Goal: Task Accomplishment & Management: Use online tool/utility

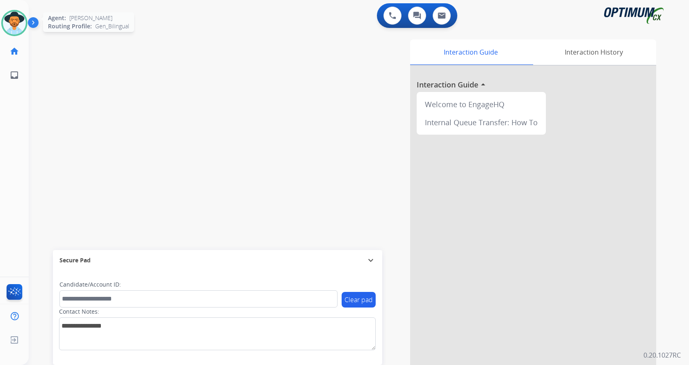
click at [8, 11] on div "Agent: [PERSON_NAME] Profile: Gen_Bilingual" at bounding box center [14, 23] width 26 height 26
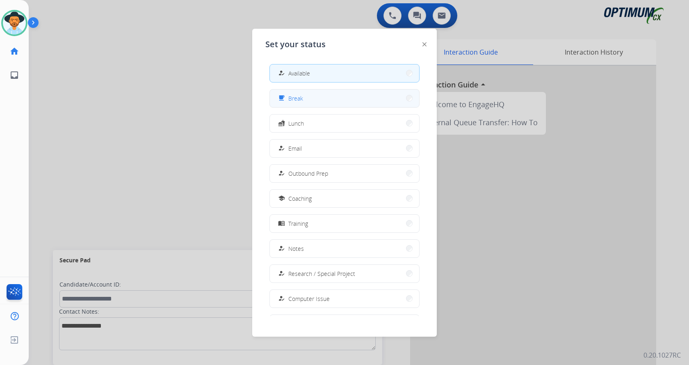
click at [336, 100] on button "free_breakfast Break" at bounding box center [344, 98] width 149 height 18
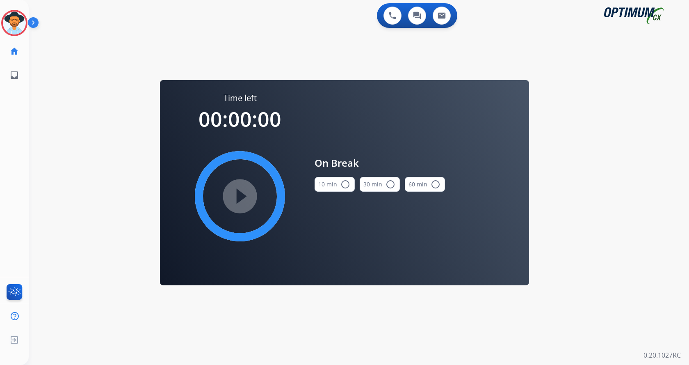
click at [341, 184] on mat-icon "radio_button_unchecked" at bounding box center [346, 184] width 10 height 10
click at [235, 201] on mat-icon "play_circle_filled" at bounding box center [240, 196] width 10 height 10
click at [199, 23] on div "0 Voice Interactions 0 Chat Interactions 0 Email Interactions" at bounding box center [354, 16] width 631 height 26
click at [150, 46] on div "swap_horiz Break voice bridge close_fullscreen Connect 3-Way Call merge_type Se…" at bounding box center [349, 49] width 641 height 39
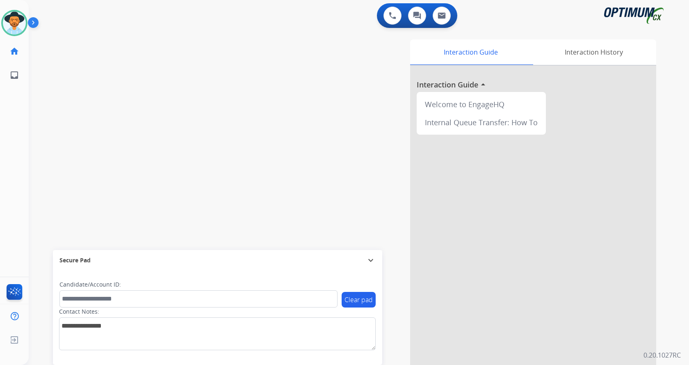
click at [34, 24] on img at bounding box center [35, 24] width 14 height 16
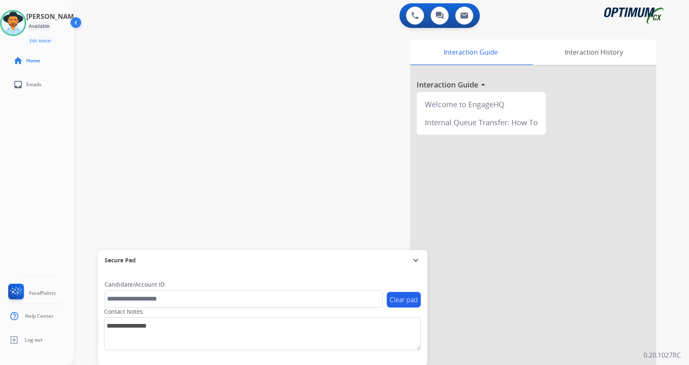
click at [266, 82] on div "swap_horiz Break voice bridge close_fullscreen Connect 3-Way Call merge_type Se…" at bounding box center [372, 201] width 596 height 342
click at [265, 69] on div "swap_horiz Break voice bridge close_fullscreen Connect 3-Way Call merge_type Se…" at bounding box center [372, 201] width 596 height 342
click at [265, 67] on div "swap_horiz Break voice bridge close_fullscreen Connect 3-Way Call merge_type Se…" at bounding box center [372, 201] width 596 height 342
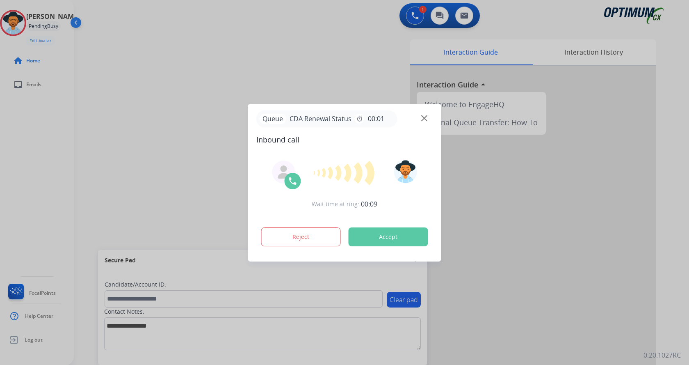
click at [388, 231] on button "Accept" at bounding box center [389, 236] width 80 height 19
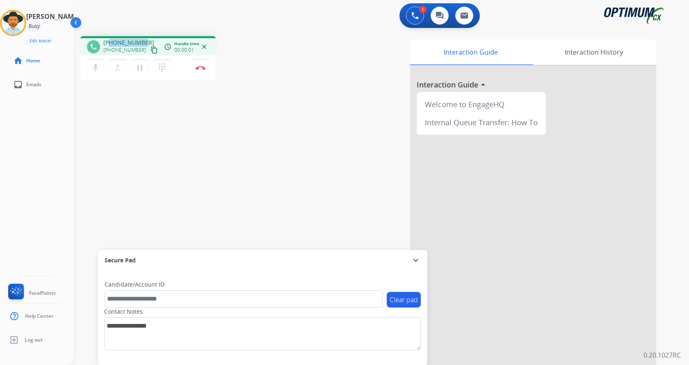
drag, startPoint x: 110, startPoint y: 41, endPoint x: 143, endPoint y: 41, distance: 32.4
click at [143, 41] on span "+18018345808" at bounding box center [128, 43] width 51 height 8
copy span "8018345808"
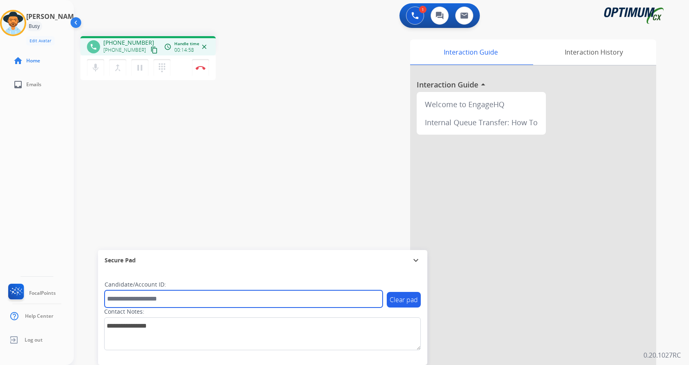
click at [174, 300] on input "text" at bounding box center [244, 298] width 278 height 17
paste input "*******"
type input "*******"
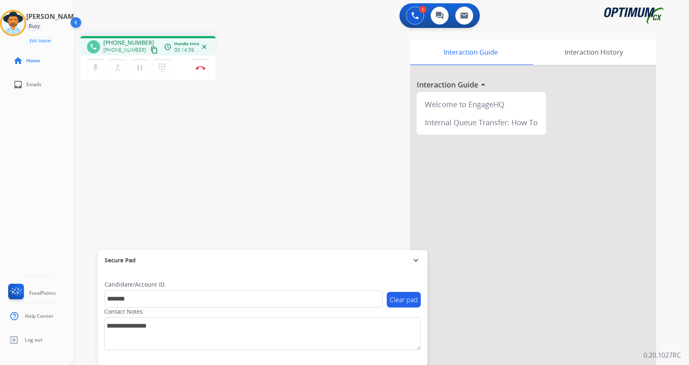
click at [193, 179] on div "phone +18018345808 +18018345808 content_copy access_time Call metrics Queue 00:…" at bounding box center [372, 201] width 596 height 342
click at [198, 107] on div "phone +18018345808 +18018345808 content_copy access_time Call metrics Queue 00:…" at bounding box center [372, 201] width 596 height 342
click at [202, 71] on button "Disconnect" at bounding box center [200, 67] width 17 height 17
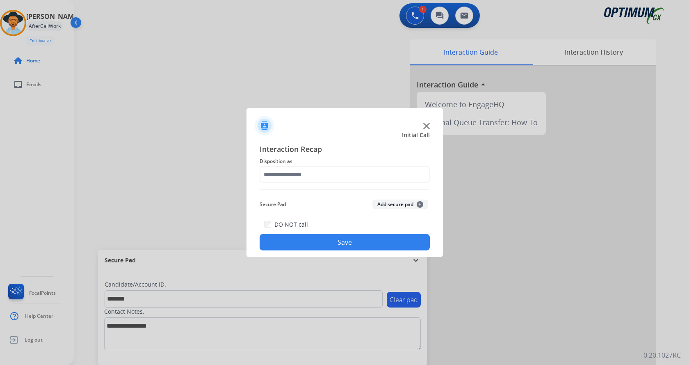
click at [389, 204] on button "Add secure pad +" at bounding box center [401, 204] width 56 height 10
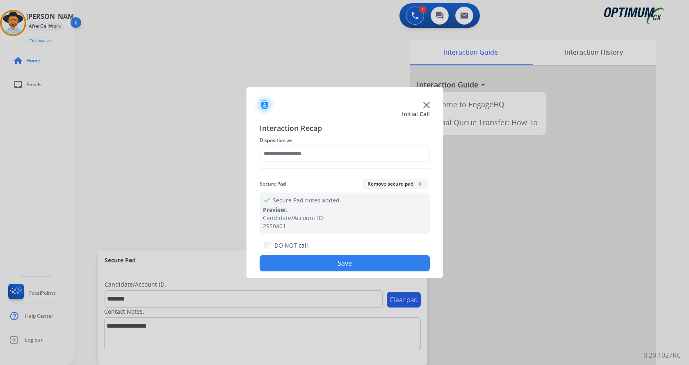
click at [263, 138] on span "Disposition as" at bounding box center [345, 140] width 170 height 10
click at [282, 155] on input "text" at bounding box center [345, 153] width 170 height 16
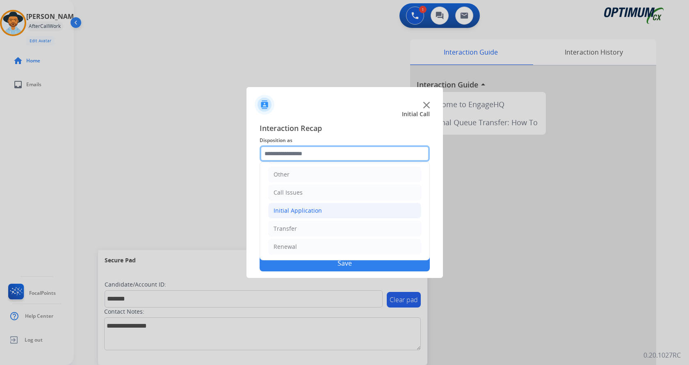
scroll to position [56, 0]
click at [331, 206] on li "Initial Application" at bounding box center [344, 210] width 153 height 16
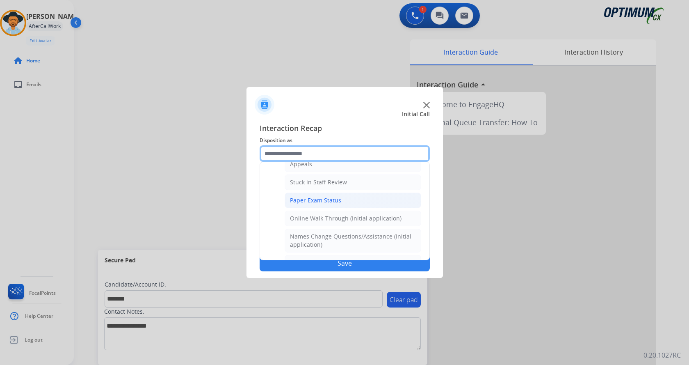
scroll to position [97, 0]
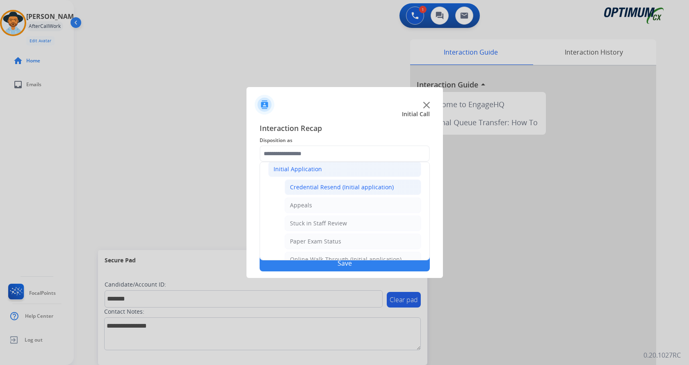
click at [342, 188] on div "Credential Resend (Initial application)" at bounding box center [342, 187] width 104 height 8
type input "**********"
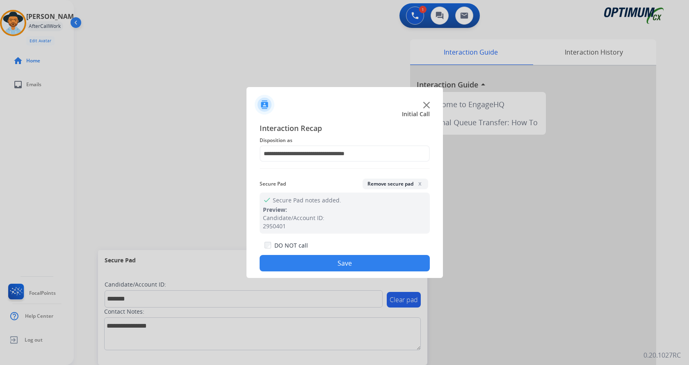
click at [318, 261] on button "Save" at bounding box center [345, 263] width 170 height 16
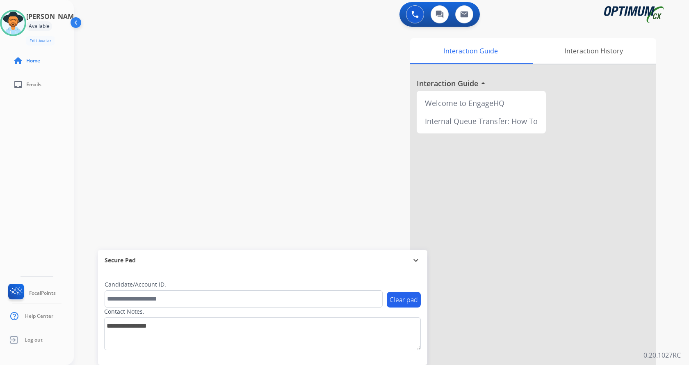
scroll to position [0, 0]
click at [234, 114] on div "swap_horiz Break voice bridge close_fullscreen Connect 3-Way Call merge_type Se…" at bounding box center [372, 201] width 596 height 342
click at [263, 114] on div "swap_horiz Break voice bridge close_fullscreen Connect 3-Way Call merge_type Se…" at bounding box center [372, 201] width 596 height 342
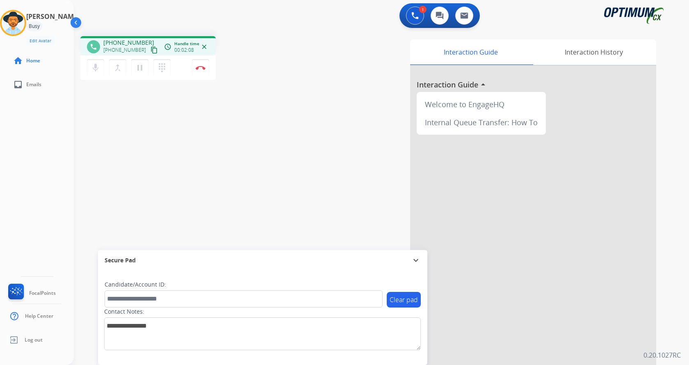
click at [159, 137] on div "phone +16316727309 +16316727309 content_copy access_time Call metrics Queue 00:…" at bounding box center [372, 201] width 596 height 342
click at [235, 85] on div "phone +16316727309 +16316727309 content_copy access_time Call metrics Queue 00:…" at bounding box center [372, 201] width 596 height 342
click at [231, 95] on div "phone +16316727309 +16316727309 content_copy access_time Call metrics Queue 00:…" at bounding box center [372, 201] width 596 height 342
click at [245, 72] on div "phone +16316727309 +16316727309 content_copy access_time Call metrics Queue 00:…" at bounding box center [187, 59] width 215 height 46
click at [204, 69] on img at bounding box center [201, 68] width 10 height 4
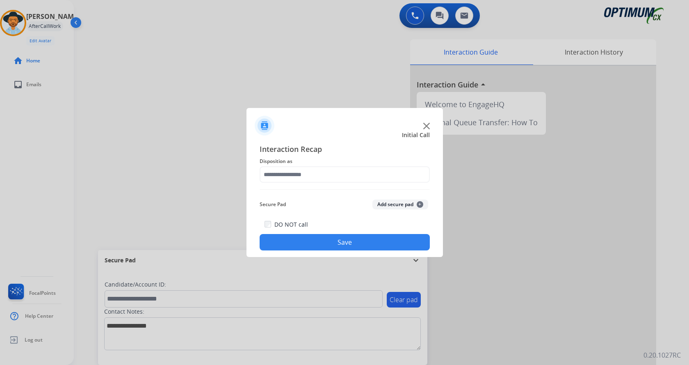
click at [407, 206] on button "Add secure pad +" at bounding box center [401, 204] width 56 height 10
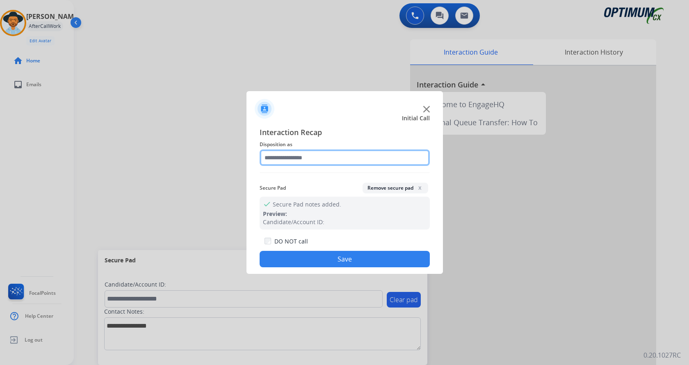
click at [325, 165] on input "text" at bounding box center [345, 157] width 170 height 16
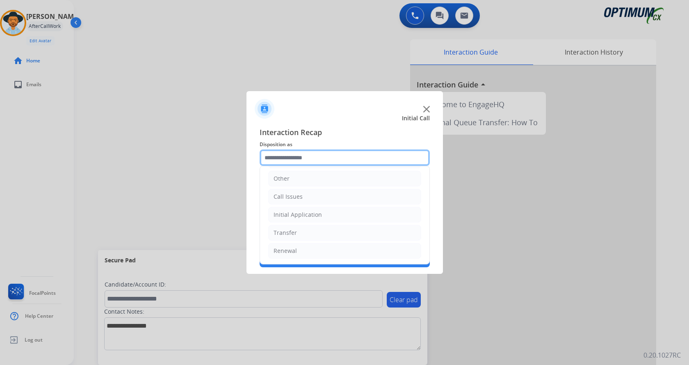
scroll to position [56, 0]
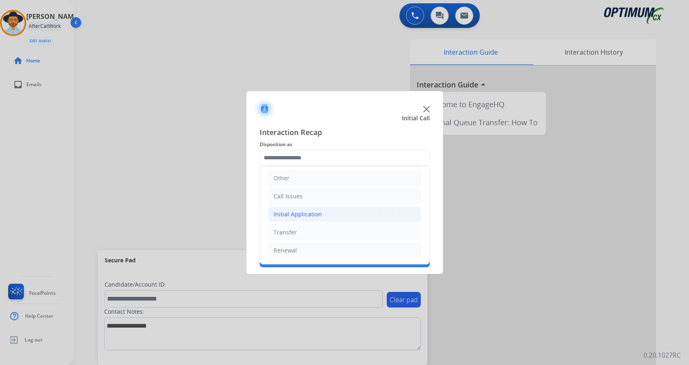
click at [335, 214] on li "Initial Application" at bounding box center [344, 214] width 153 height 16
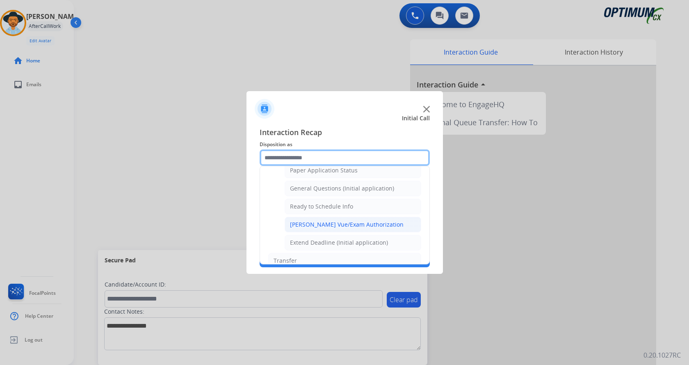
scroll to position [456, 0]
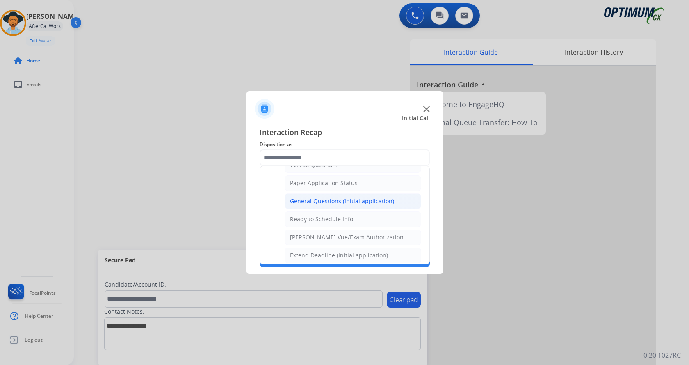
click at [350, 199] on div "General Questions (Initial application)" at bounding box center [342, 201] width 104 height 8
type input "**********"
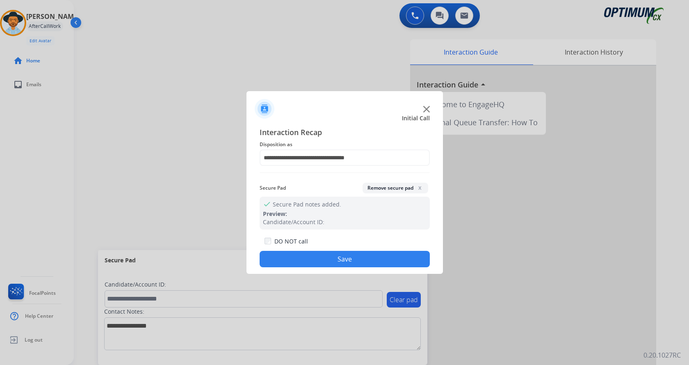
click at [353, 254] on button "Save" at bounding box center [345, 259] width 170 height 16
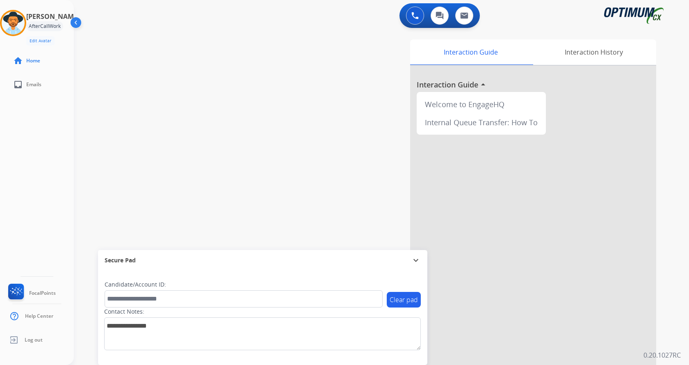
drag, startPoint x: 235, startPoint y: 53, endPoint x: 233, endPoint y: 39, distance: 14.6
click at [235, 53] on div "swap_horiz Break voice bridge close_fullscreen Connect 3-Way Call merge_type Se…" at bounding box center [372, 201] width 596 height 342
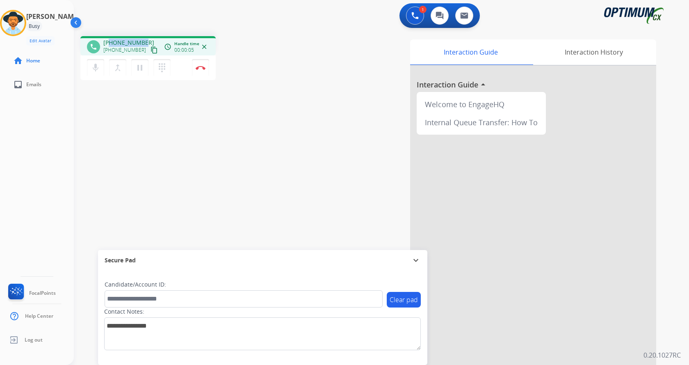
drag, startPoint x: 111, startPoint y: 41, endPoint x: 144, endPoint y: 42, distance: 32.8
click at [144, 42] on div "+16166350056 +16166350056 content_copy" at bounding box center [131, 47] width 56 height 16
copy span "6166350056"
click at [240, 34] on div "phone +16166350056 +16166350056 content_copy access_time Call metrics Queue 00:…" at bounding box center [372, 201] width 596 height 342
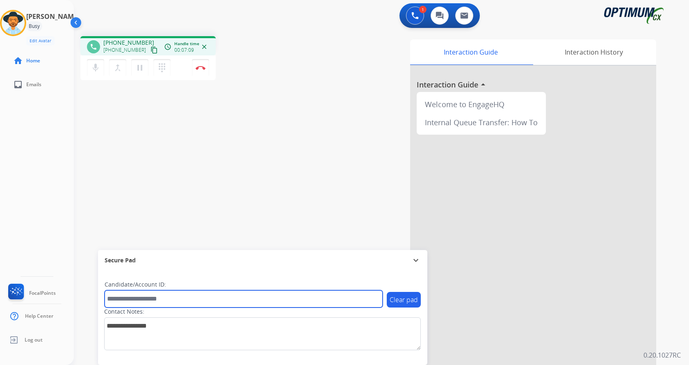
drag, startPoint x: 167, startPoint y: 304, endPoint x: 169, endPoint y: 296, distance: 7.7
click at [167, 304] on input "text" at bounding box center [244, 298] width 278 height 17
paste input "*******"
type input "*******"
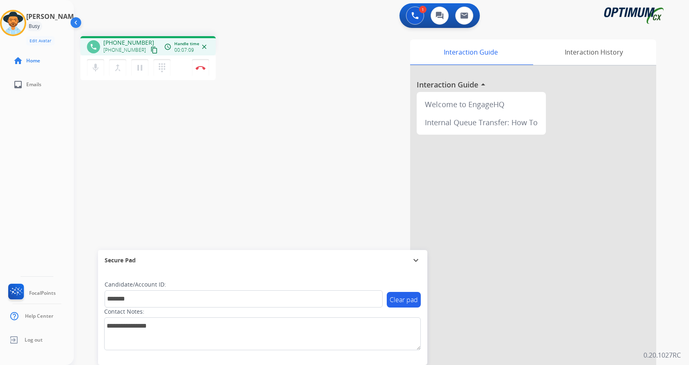
click at [135, 164] on div "phone +16166350056 +16166350056 content_copy access_time Call metrics Queue 00:…" at bounding box center [372, 201] width 596 height 342
click at [218, 87] on div "phone +16166350056 +16166350056 content_copy access_time Call metrics Queue 00:…" at bounding box center [372, 201] width 596 height 342
click at [202, 66] on button "Disconnect" at bounding box center [200, 67] width 17 height 17
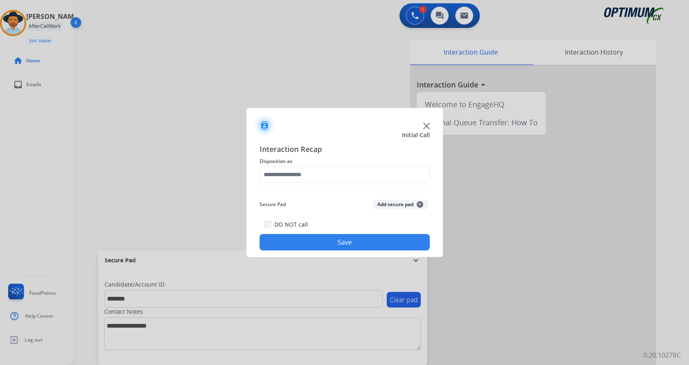
click at [403, 203] on button "Add secure pad +" at bounding box center [401, 204] width 56 height 10
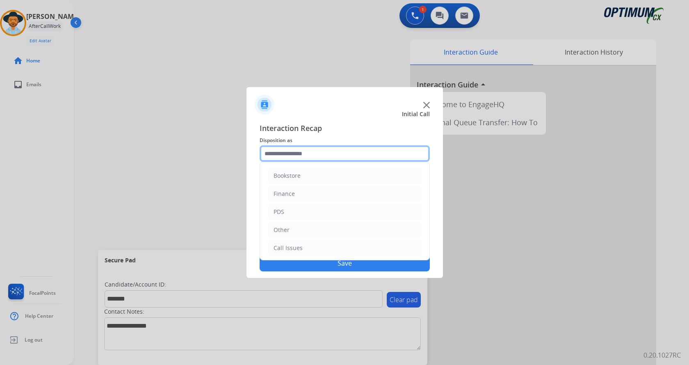
click at [314, 151] on input "text" at bounding box center [345, 153] width 170 height 16
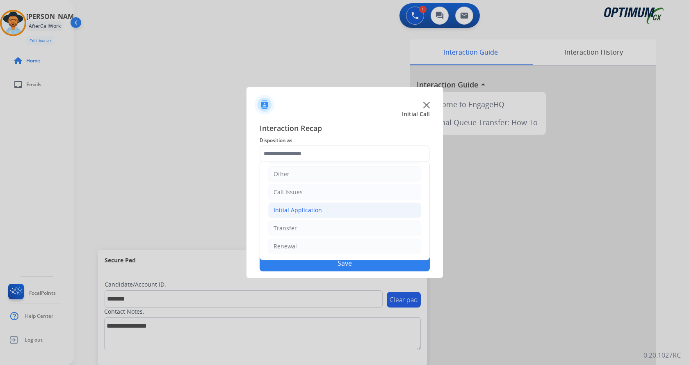
click at [330, 211] on li "Initial Application" at bounding box center [344, 210] width 153 height 16
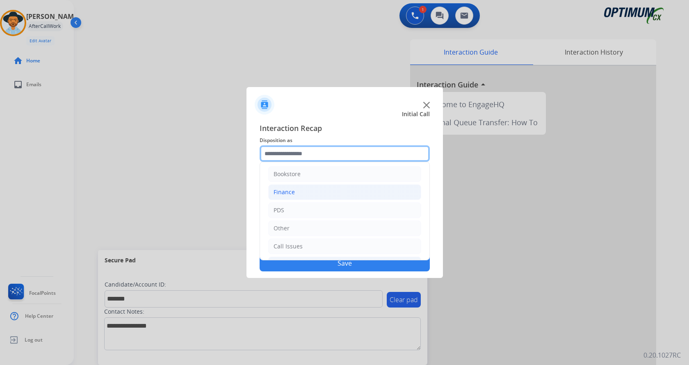
scroll to position [0, 0]
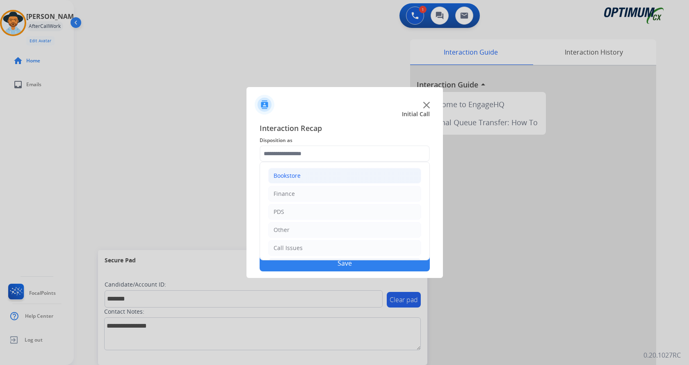
click at [314, 176] on li "Bookstore" at bounding box center [344, 176] width 153 height 16
click at [330, 246] on li "Order Status" at bounding box center [353, 248] width 137 height 16
type input "**********"
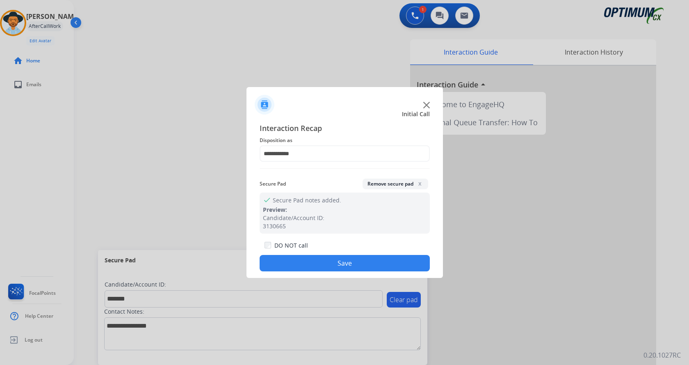
click at [325, 263] on button "Save" at bounding box center [345, 263] width 170 height 16
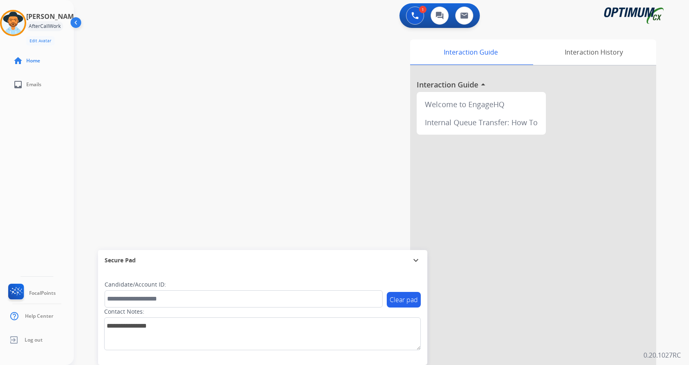
click at [211, 118] on div "swap_horiz Break voice bridge close_fullscreen Connect 3-Way Call merge_type Se…" at bounding box center [372, 201] width 596 height 342
click at [244, 85] on div "swap_horiz Break voice bridge close_fullscreen Connect 3-Way Call merge_type Se…" at bounding box center [372, 201] width 596 height 342
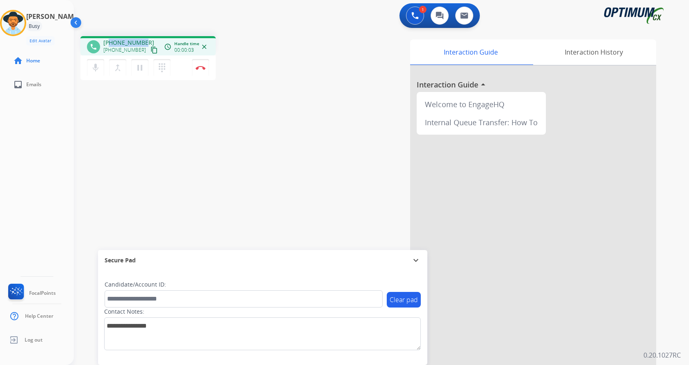
drag, startPoint x: 110, startPoint y: 43, endPoint x: 142, endPoint y: 38, distance: 32.3
click at [142, 38] on div "phone +16126004193 +16126004193 content_copy access_time Call metrics Queue 00:…" at bounding box center [147, 45] width 135 height 19
copy span "6126004193"
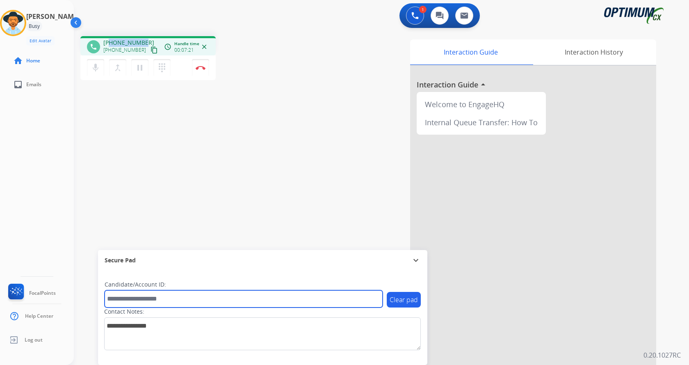
click at [172, 302] on input "text" at bounding box center [244, 298] width 278 height 17
paste input "*******"
type input "*******"
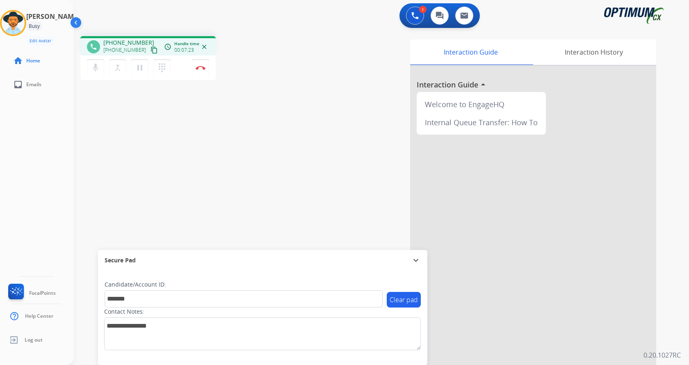
click at [181, 165] on div "phone +16126004193 +16126004193 content_copy access_time Call metrics Queue 00:…" at bounding box center [372, 201] width 596 height 342
click at [203, 69] on img at bounding box center [201, 68] width 10 height 4
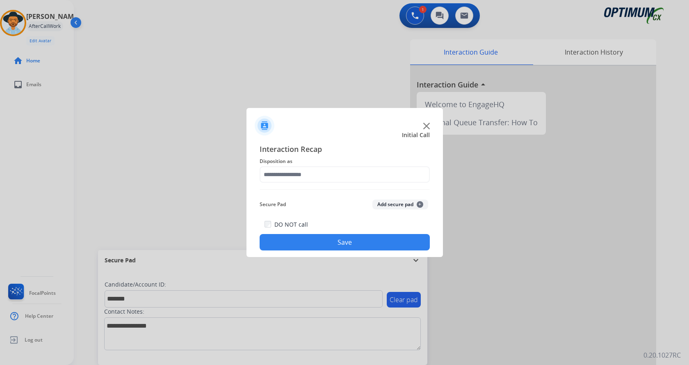
click at [395, 202] on button "Add secure pad +" at bounding box center [401, 204] width 56 height 10
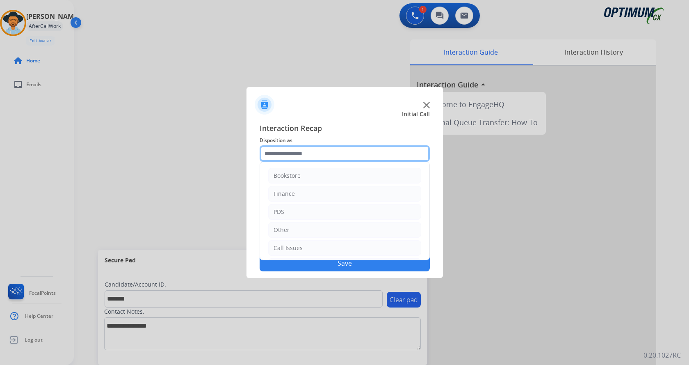
click at [319, 153] on input "text" at bounding box center [345, 153] width 170 height 16
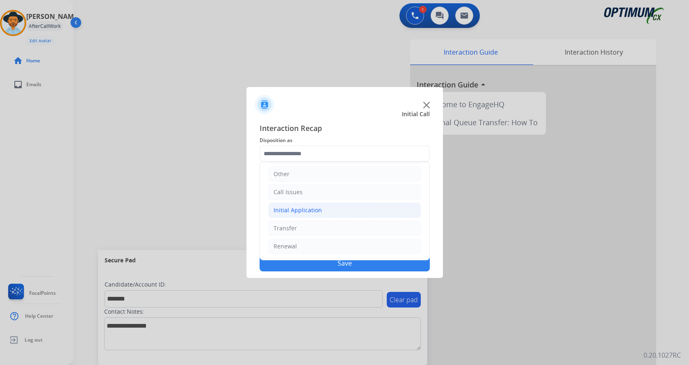
click at [314, 207] on div "Initial Application" at bounding box center [298, 210] width 48 height 8
click at [324, 227] on div "Credential Resend (Initial application)" at bounding box center [342, 228] width 104 height 8
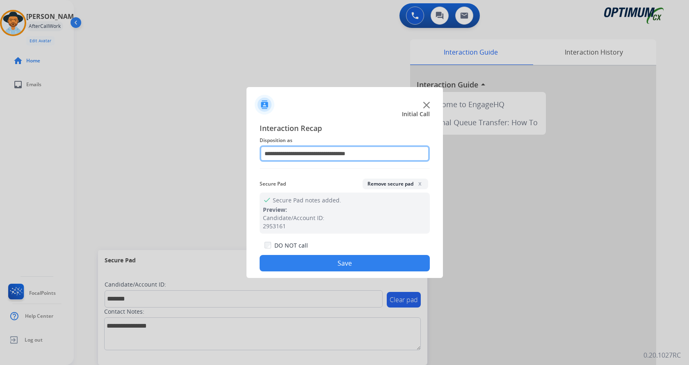
click at [311, 153] on input "**********" at bounding box center [345, 153] width 170 height 16
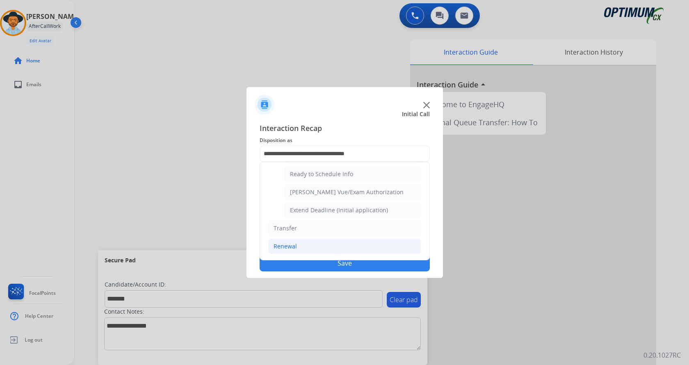
click at [304, 242] on li "Renewal" at bounding box center [344, 246] width 153 height 16
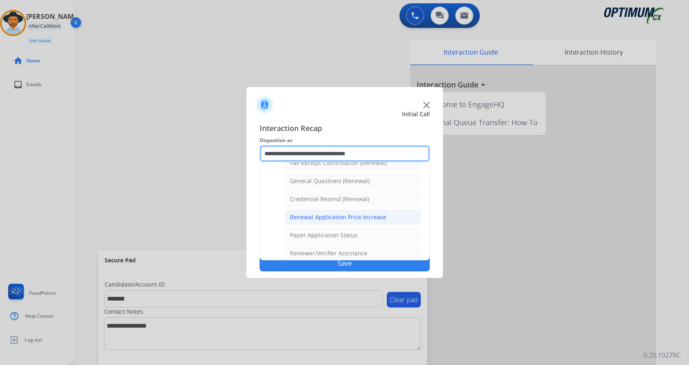
scroll to position [235, 0]
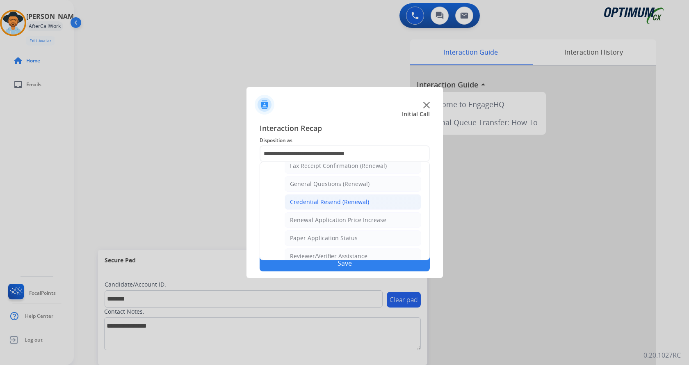
click at [334, 202] on div "Credential Resend (Renewal)" at bounding box center [329, 202] width 79 height 8
type input "**********"
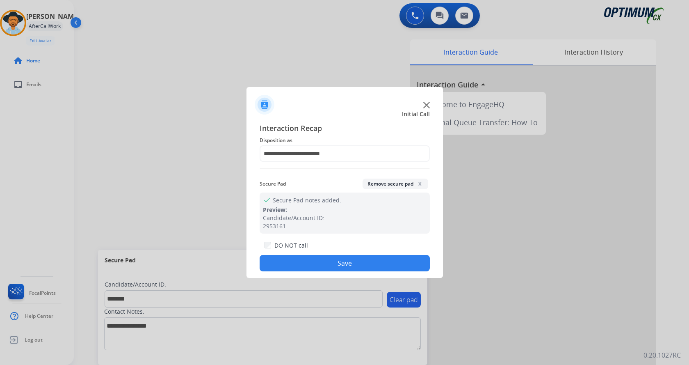
click at [298, 261] on button "Save" at bounding box center [345, 263] width 170 height 16
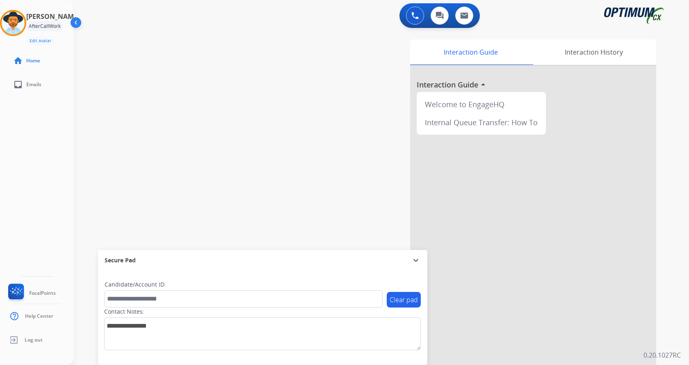
click at [220, 107] on div "swap_horiz Break voice bridge close_fullscreen Connect 3-Way Call merge_type Se…" at bounding box center [372, 201] width 596 height 342
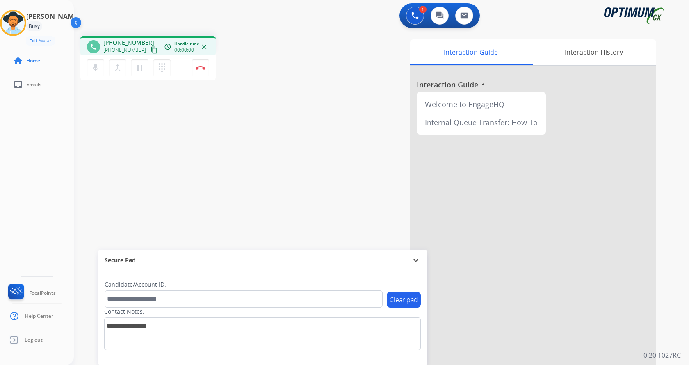
click at [132, 23] on div "1 Voice Interactions 0 Chat Interactions 0 Email Interactions" at bounding box center [377, 16] width 586 height 26
drag, startPoint x: 110, startPoint y: 42, endPoint x: 144, endPoint y: 39, distance: 33.3
click at [144, 39] on div "+18456503712 +18456503712 content_copy" at bounding box center [131, 47] width 56 height 16
copy span "8456503712"
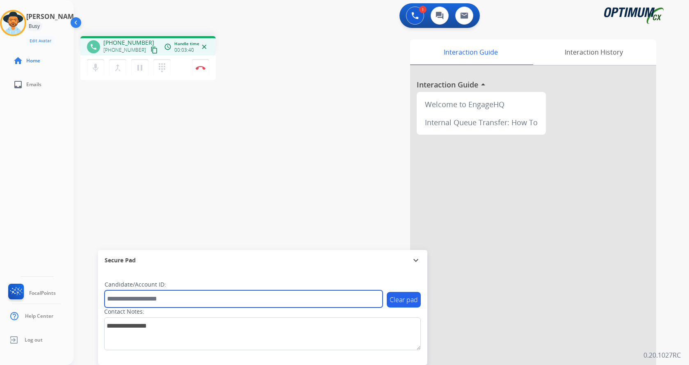
click at [187, 304] on input "text" at bounding box center [244, 298] width 278 height 17
paste input "*******"
type input "*******"
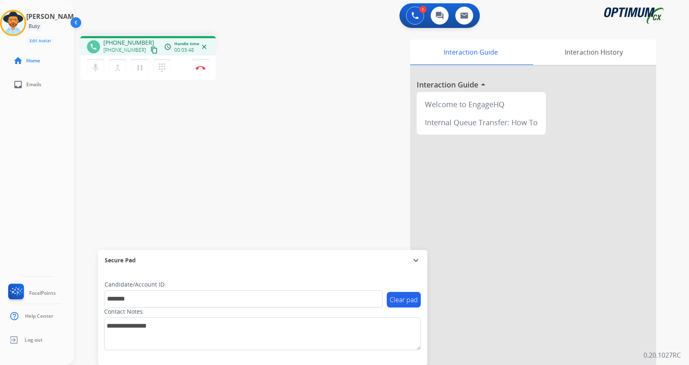
click at [183, 133] on div "phone +18456503712 +18456503712 content_copy access_time Call metrics Queue 00:…" at bounding box center [372, 201] width 596 height 342
click at [199, 69] on img at bounding box center [201, 68] width 10 height 4
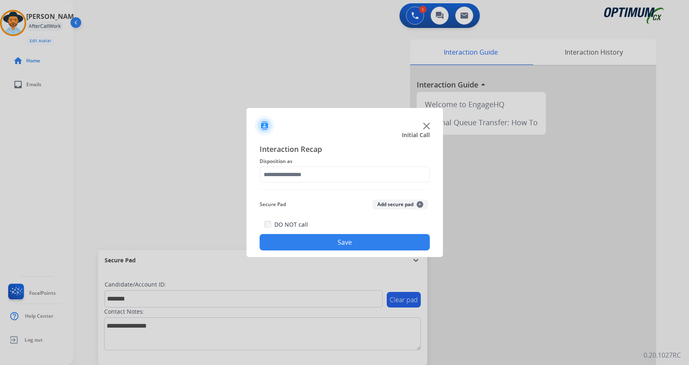
drag, startPoint x: 397, startPoint y: 206, endPoint x: 337, endPoint y: 190, distance: 61.8
click at [397, 206] on button "Add secure pad +" at bounding box center [401, 204] width 56 height 10
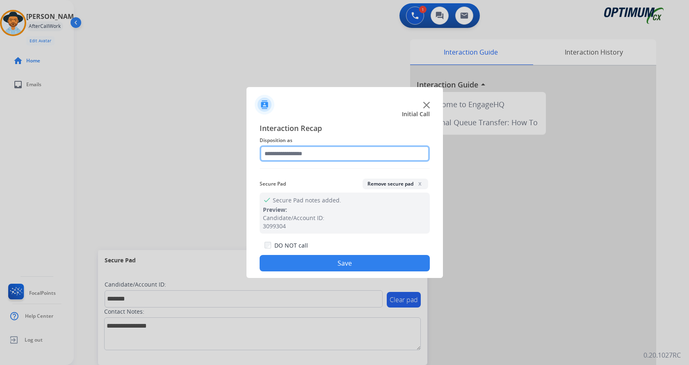
click at [307, 153] on input "text" at bounding box center [345, 153] width 170 height 16
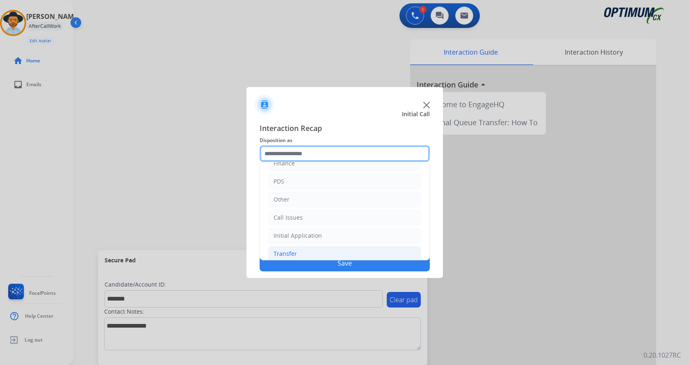
scroll to position [56, 0]
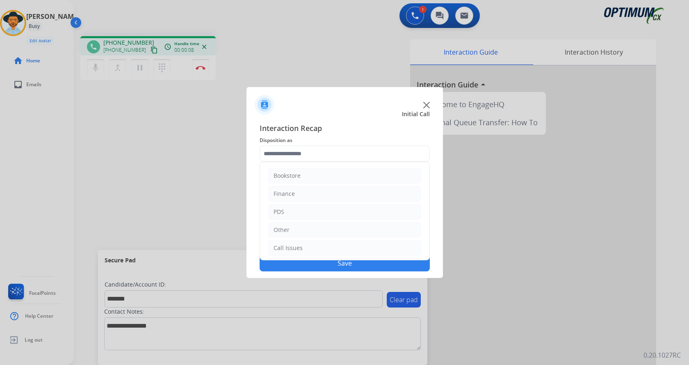
click at [427, 107] on img at bounding box center [427, 105] width 7 height 7
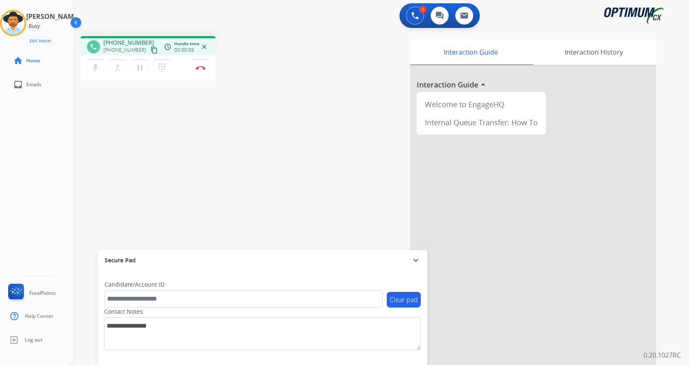
click at [367, 93] on div "Interaction Guide Interaction History Interaction Guide arrow_drop_up Welcome t…" at bounding box center [477, 205] width 357 height 332
click at [249, 99] on div "phone +12486792199 +12486792199 content_copy access_time Call metrics Queue 00:…" at bounding box center [372, 201] width 596 height 342
drag, startPoint x: 109, startPoint y: 44, endPoint x: 145, endPoint y: 41, distance: 35.8
click at [145, 41] on div "+12486792199 +12486792199 content_copy" at bounding box center [131, 47] width 56 height 16
copy span "2486792199"
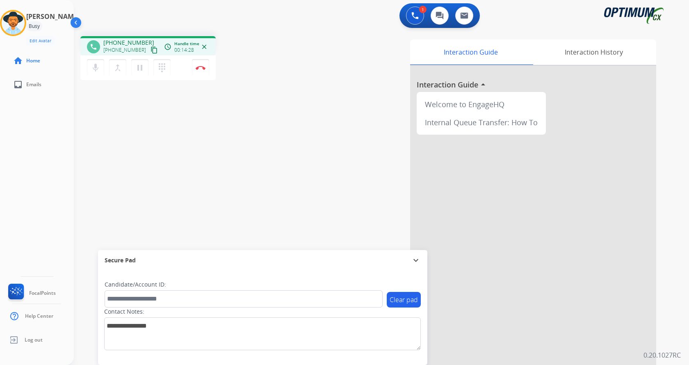
click at [257, 176] on div "phone +12486792199 +12486792199 content_copy access_time Call metrics Queue 00:…" at bounding box center [372, 201] width 596 height 342
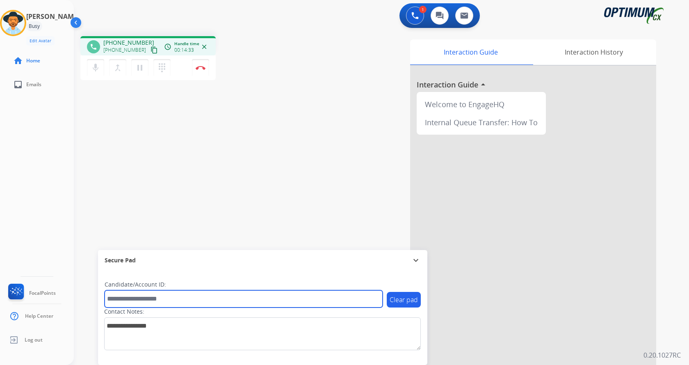
click at [153, 299] on input "text" at bounding box center [244, 298] width 278 height 17
paste input "*******"
type input "*******"
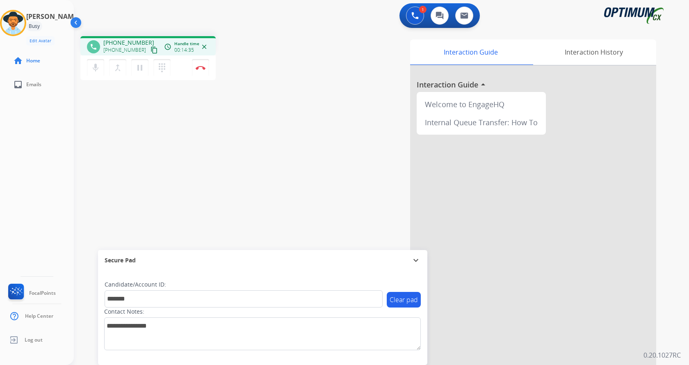
click at [128, 149] on div "phone +12486792199 +12486792199 content_copy access_time Call metrics Queue 00:…" at bounding box center [372, 201] width 596 height 342
click at [182, 177] on div "phone +12486792199 +12486792199 content_copy access_time Call metrics Queue 00:…" at bounding box center [372, 201] width 596 height 342
click at [194, 166] on div "phone +12486792199 +12486792199 content_copy access_time Call metrics Queue 00:…" at bounding box center [372, 201] width 596 height 342
click at [204, 67] on img at bounding box center [201, 68] width 10 height 4
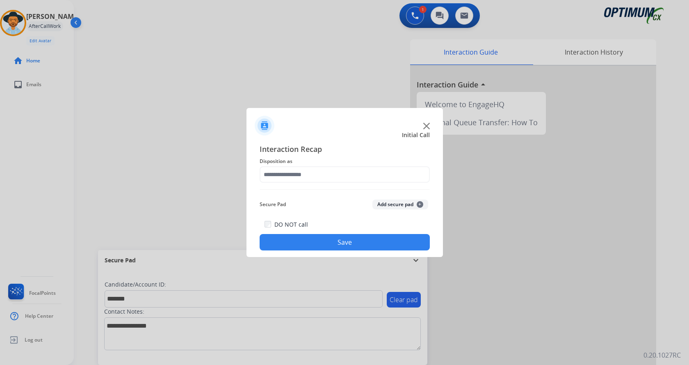
click at [389, 202] on button "Add secure pad +" at bounding box center [401, 204] width 56 height 10
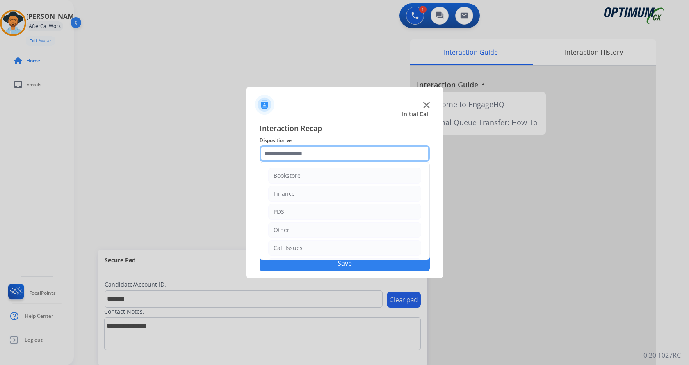
drag, startPoint x: 308, startPoint y: 152, endPoint x: 320, endPoint y: 163, distance: 15.7
click at [309, 151] on input "text" at bounding box center [345, 153] width 170 height 16
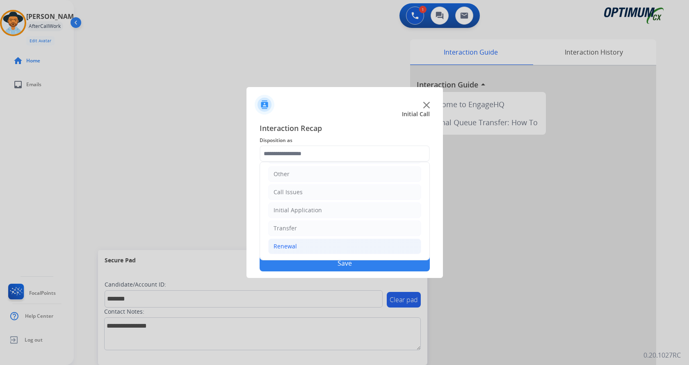
click at [343, 245] on li "Renewal" at bounding box center [344, 246] width 153 height 16
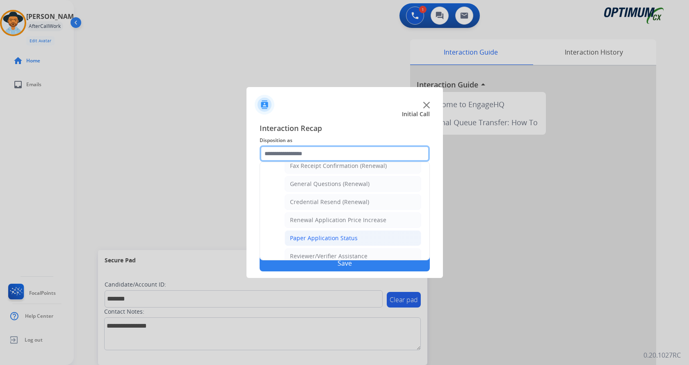
scroll to position [194, 0]
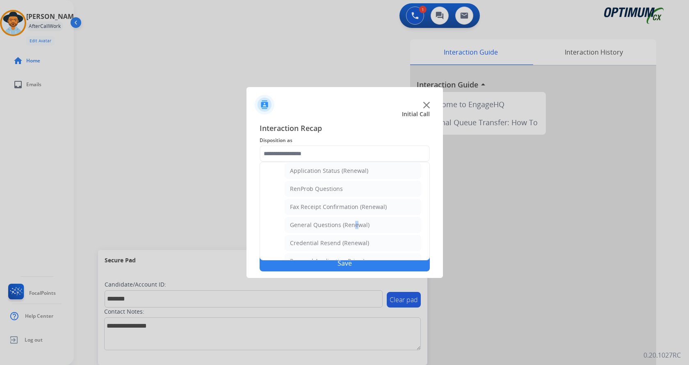
click at [352, 221] on div "General Questions (Renewal)" at bounding box center [330, 225] width 80 height 8
type input "**********"
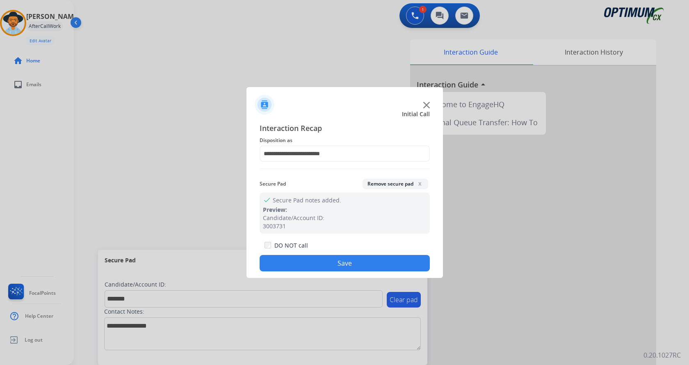
click at [305, 267] on button "Save" at bounding box center [345, 263] width 170 height 16
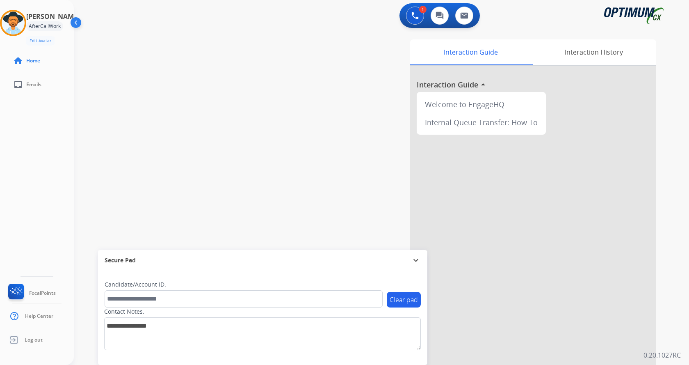
click at [179, 128] on div "swap_horiz Break voice bridge close_fullscreen Connect 3-Way Call merge_type Se…" at bounding box center [372, 201] width 596 height 342
click at [23, 23] on img at bounding box center [13, 22] width 23 height 23
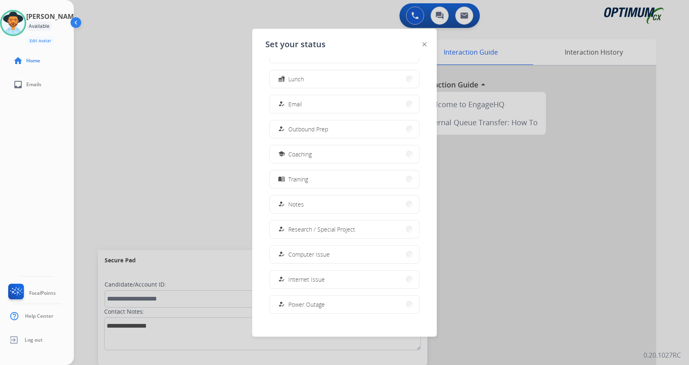
scroll to position [78, 0]
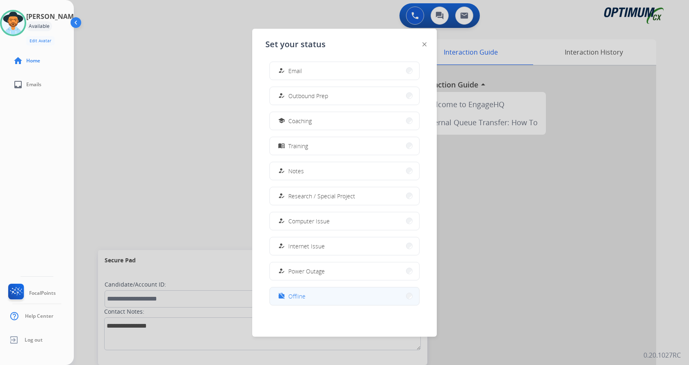
click at [339, 298] on button "work_off Offline" at bounding box center [344, 296] width 149 height 18
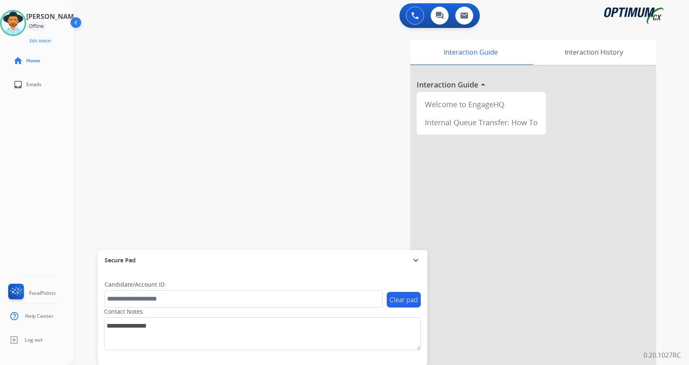
click at [209, 151] on div "swap_horiz Break voice bridge close_fullscreen Connect 3-Way Call merge_type Se…" at bounding box center [372, 201] width 596 height 342
click at [36, 337] on span "Log out" at bounding box center [34, 340] width 18 height 7
click at [255, 137] on div "swap_horiz Break voice bridge close_fullscreen Connect 3-Way Call merge_type Se…" at bounding box center [372, 201] width 596 height 342
